Goal: Book appointment/travel/reservation

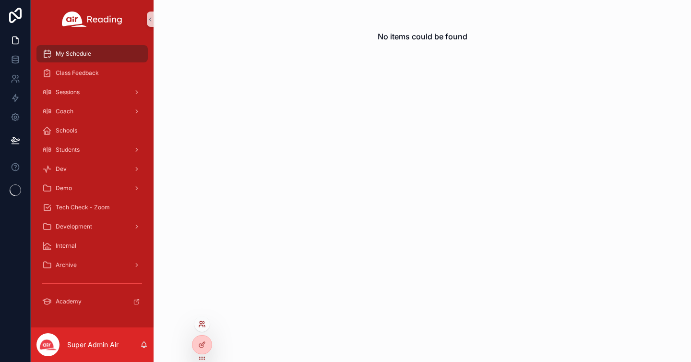
click at [201, 323] on icon at bounding box center [201, 322] width 2 height 2
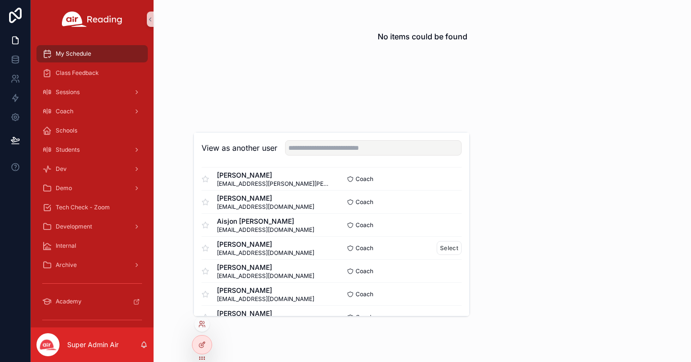
scroll to position [237, 0]
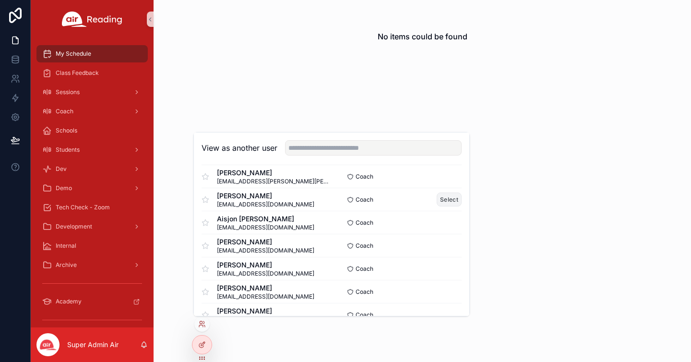
click at [446, 202] on button "Select" at bounding box center [448, 199] width 25 height 14
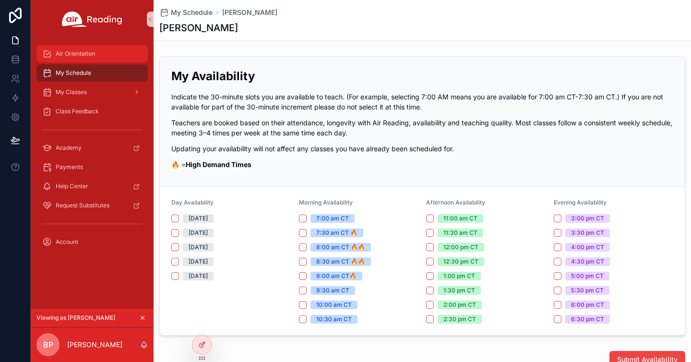
click at [88, 54] on span "Air Orientation" at bounding box center [75, 54] width 39 height 8
